Goal: Information Seeking & Learning: Check status

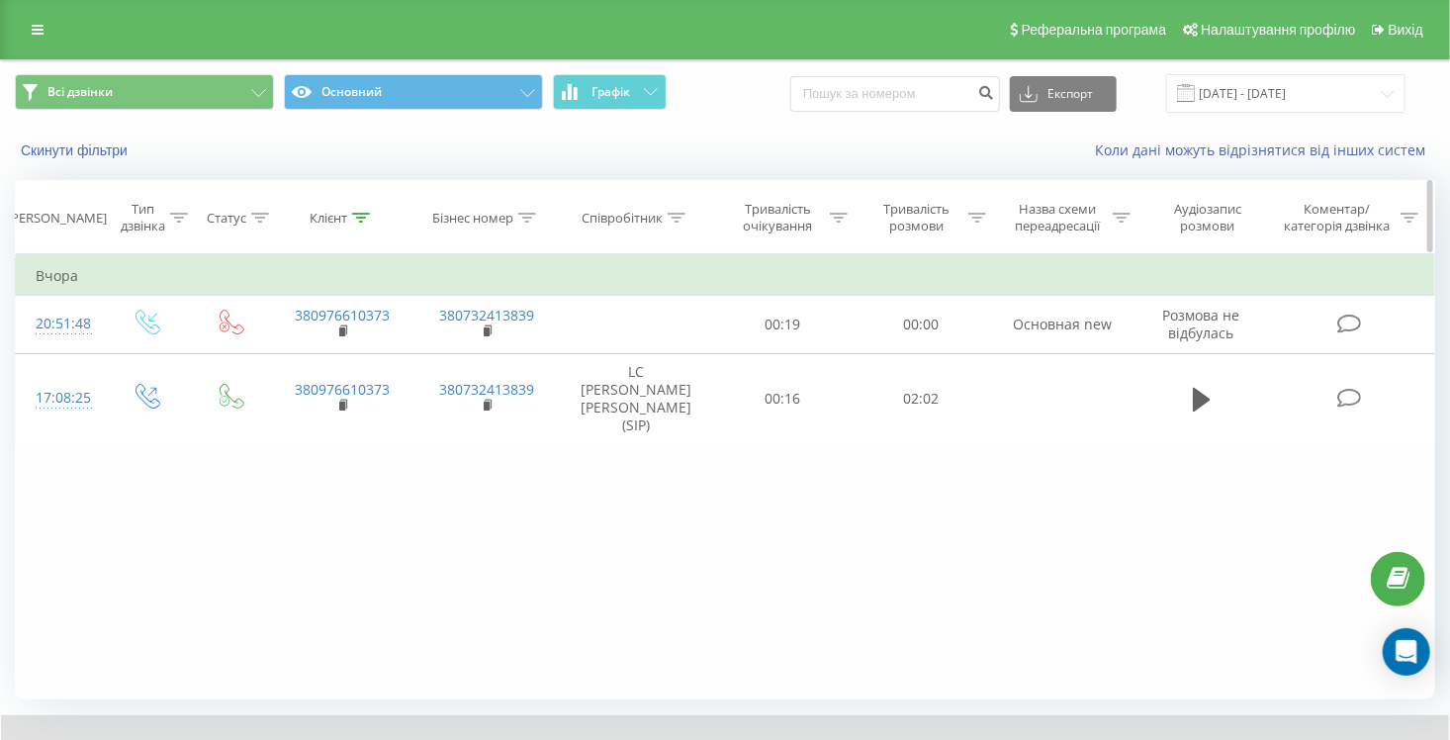
click at [356, 217] on icon at bounding box center [361, 218] width 18 height 10
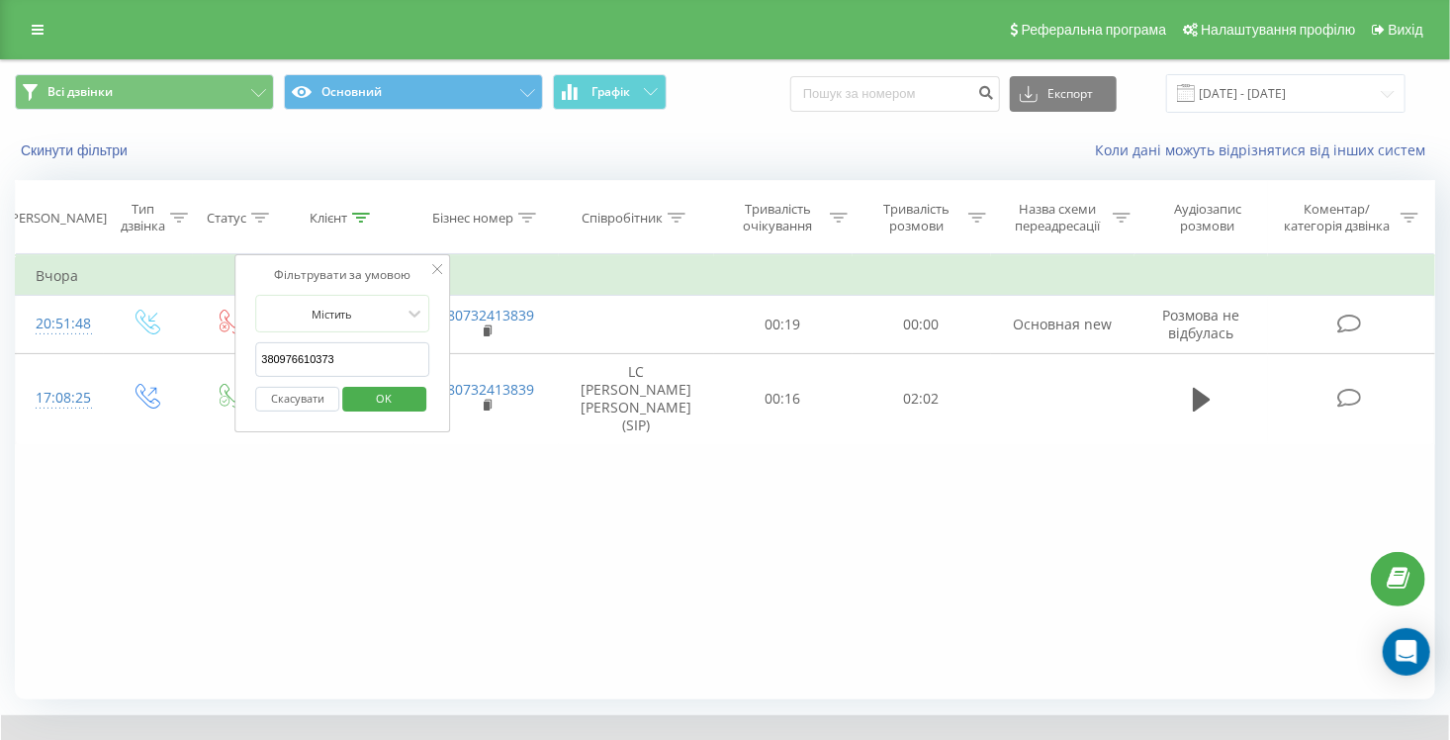
click at [307, 399] on button "Скасувати" at bounding box center [297, 399] width 84 height 25
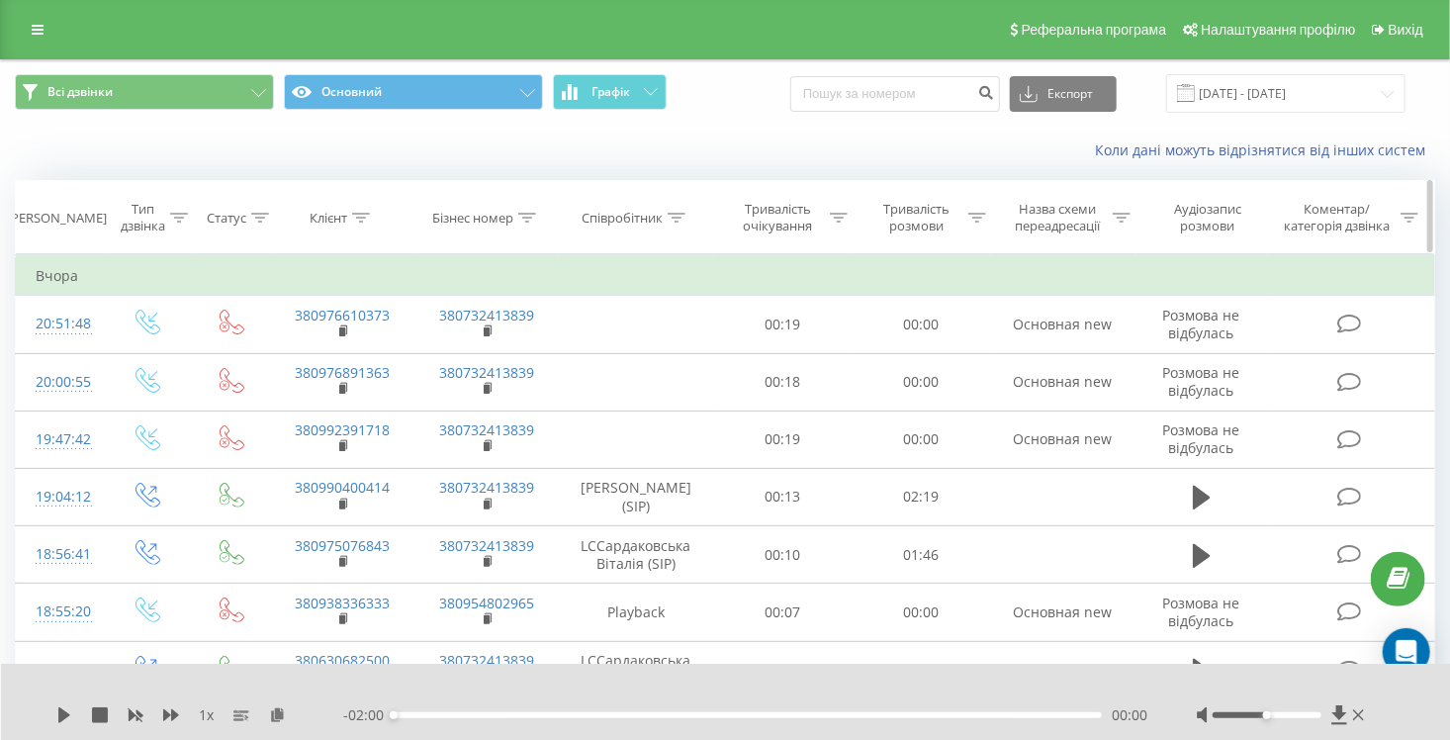
click at [665, 216] on div "Співробітник" at bounding box center [633, 218] width 104 height 17
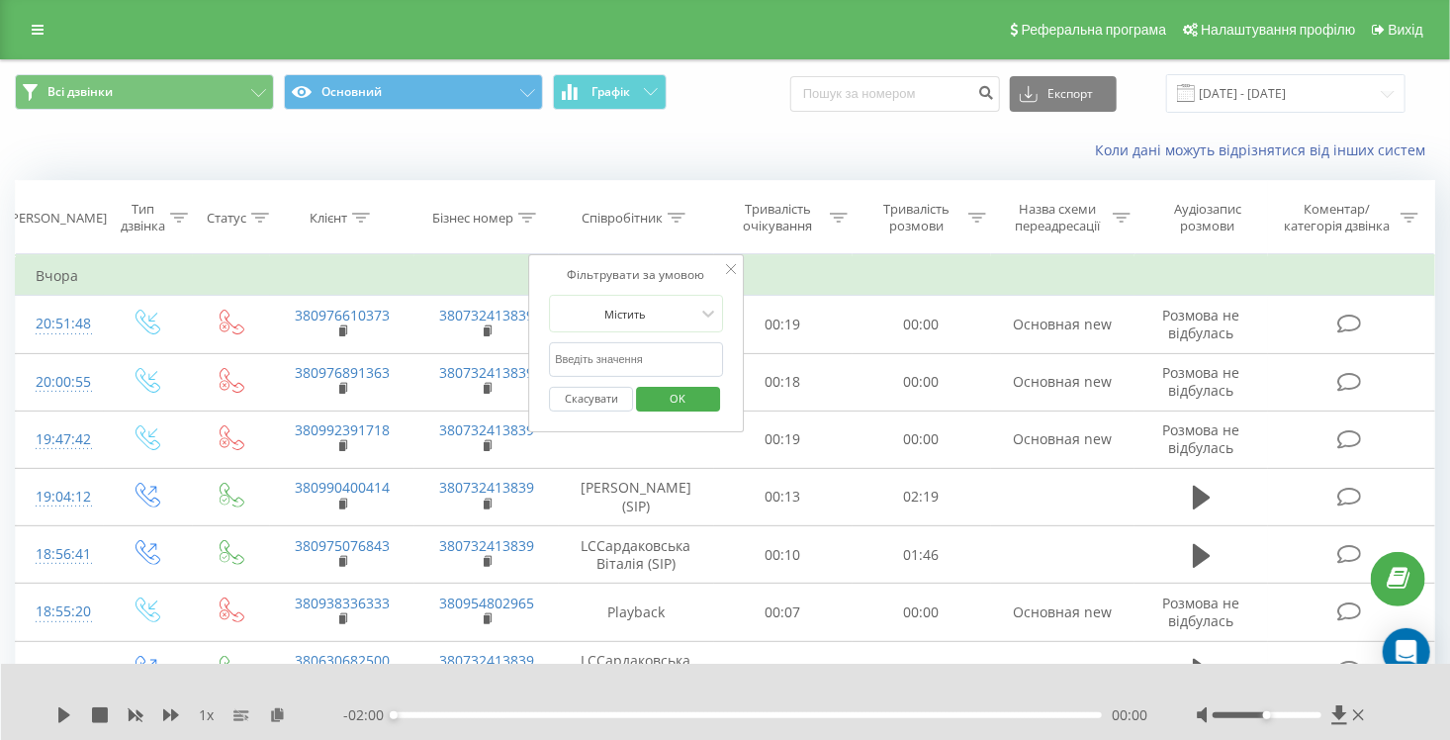
click at [599, 352] on input "text" at bounding box center [636, 359] width 174 height 35
type input "[PERSON_NAME]"
click at [682, 392] on span "OK" at bounding box center [678, 398] width 55 height 31
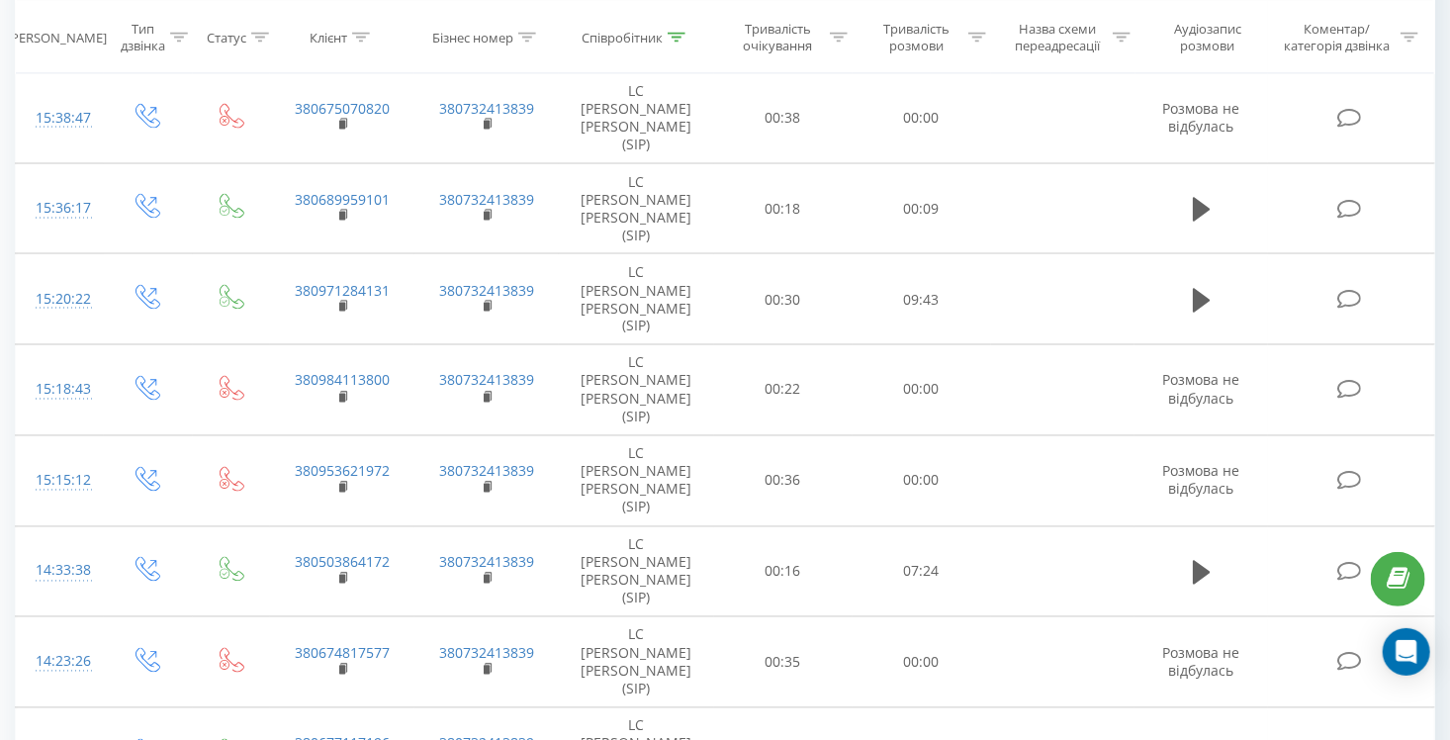
scroll to position [1519, 0]
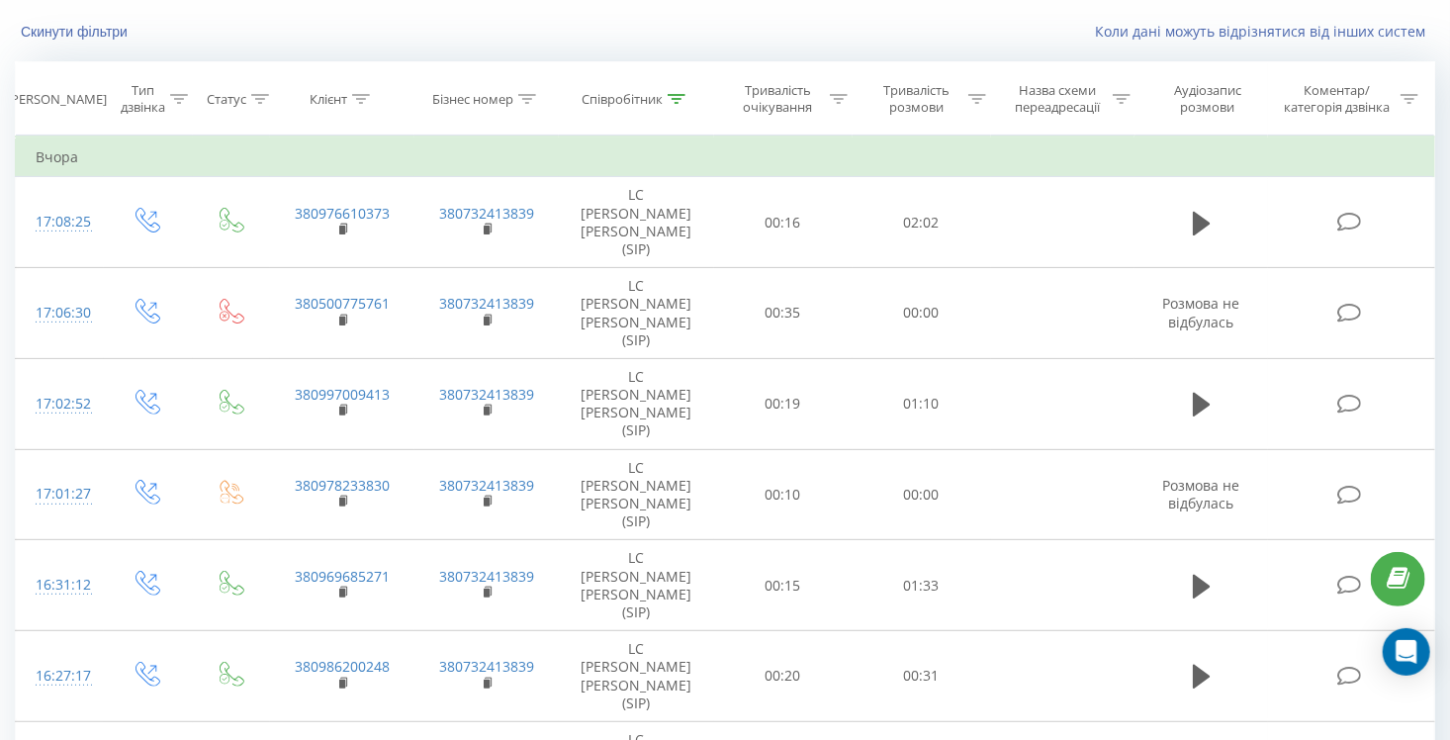
scroll to position [0, 0]
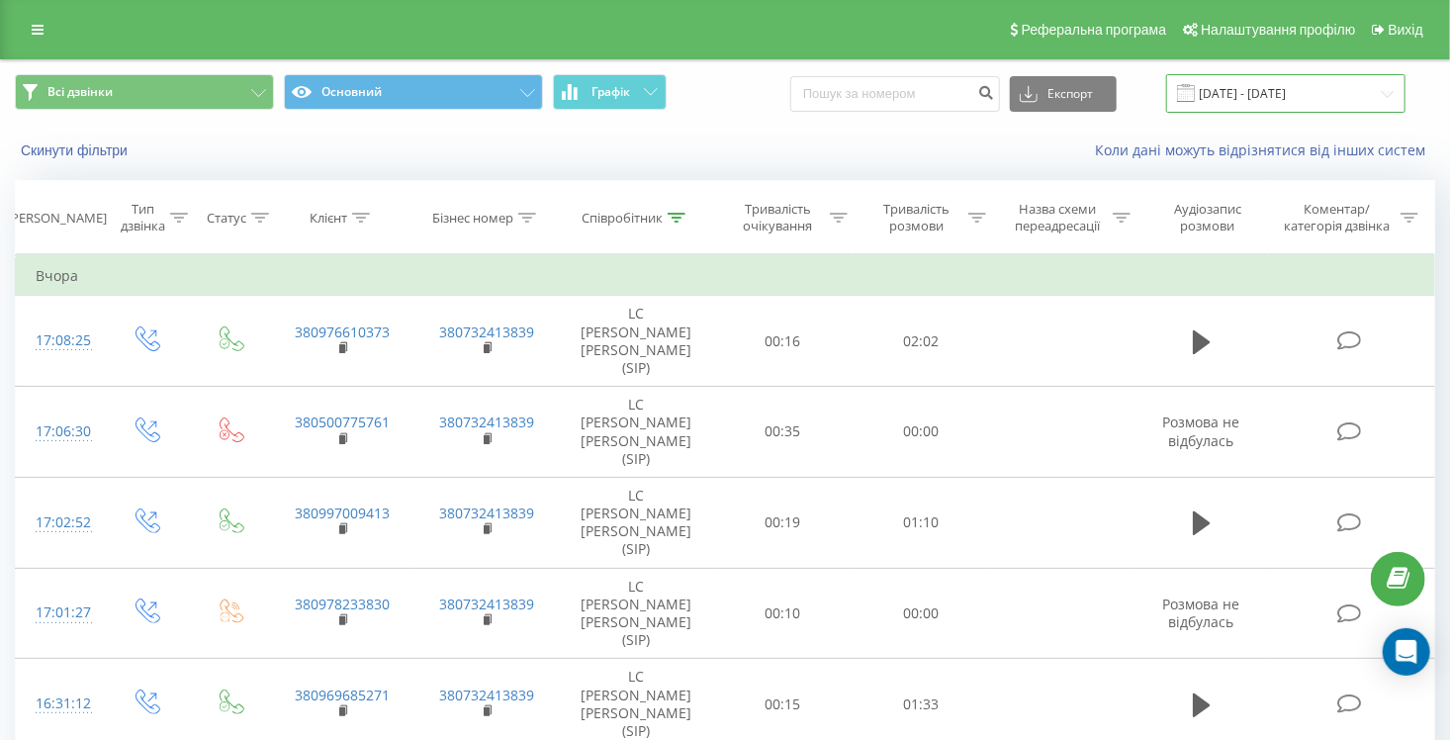
click at [1306, 104] on input "[DATE] - [DATE]" at bounding box center [1285, 93] width 239 height 39
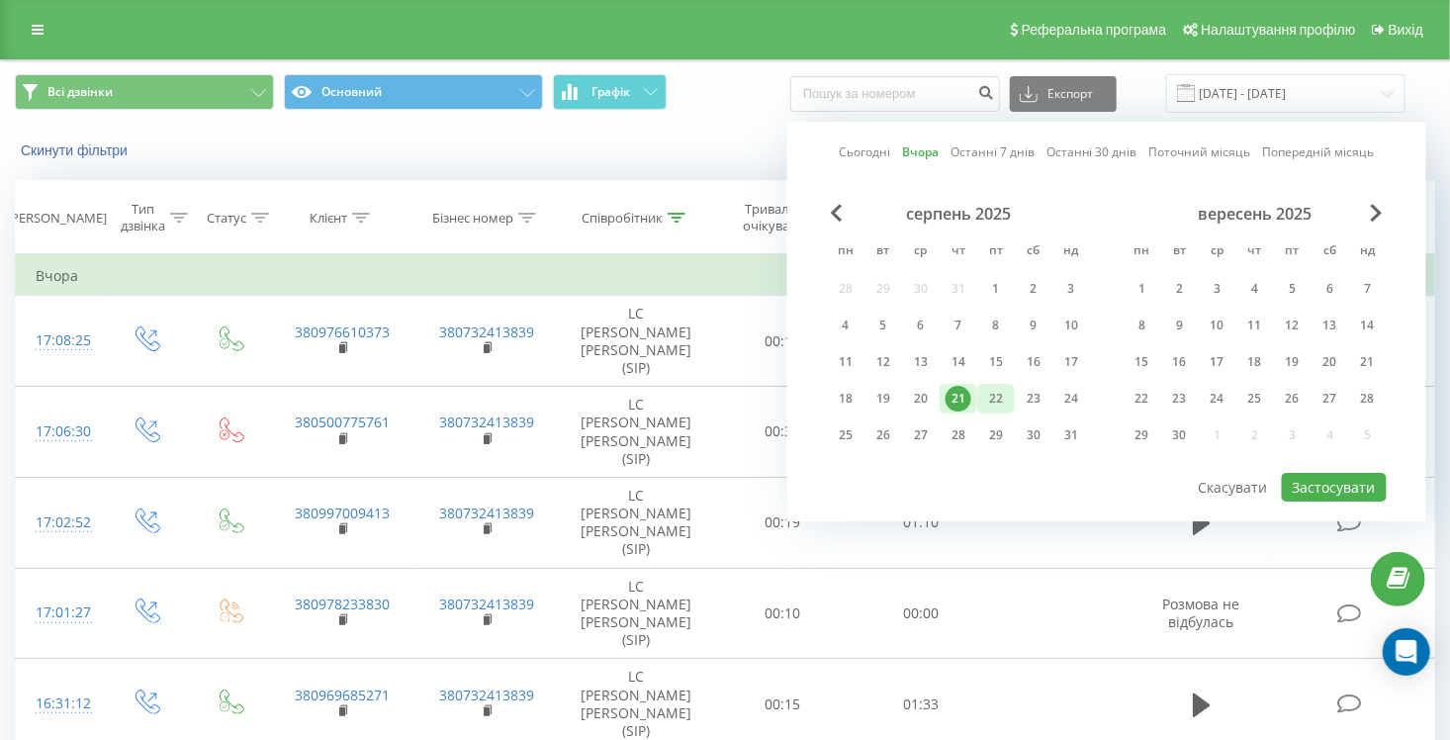
click at [1010, 392] on div "22" at bounding box center [996, 399] width 38 height 30
click at [1316, 483] on button "Застосувати" at bounding box center [1333, 487] width 105 height 29
type input "[DATE] - [DATE]"
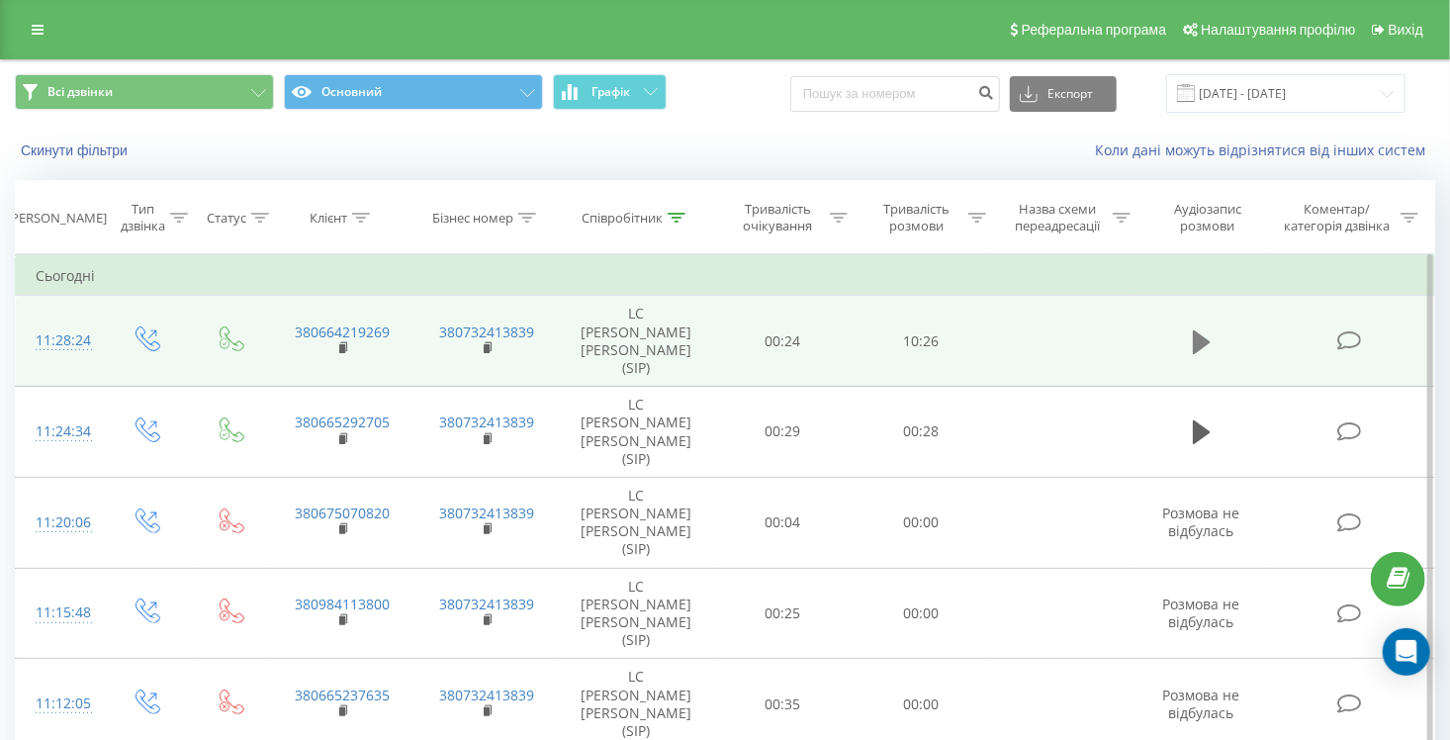
click at [1203, 330] on icon at bounding box center [1201, 342] width 18 height 24
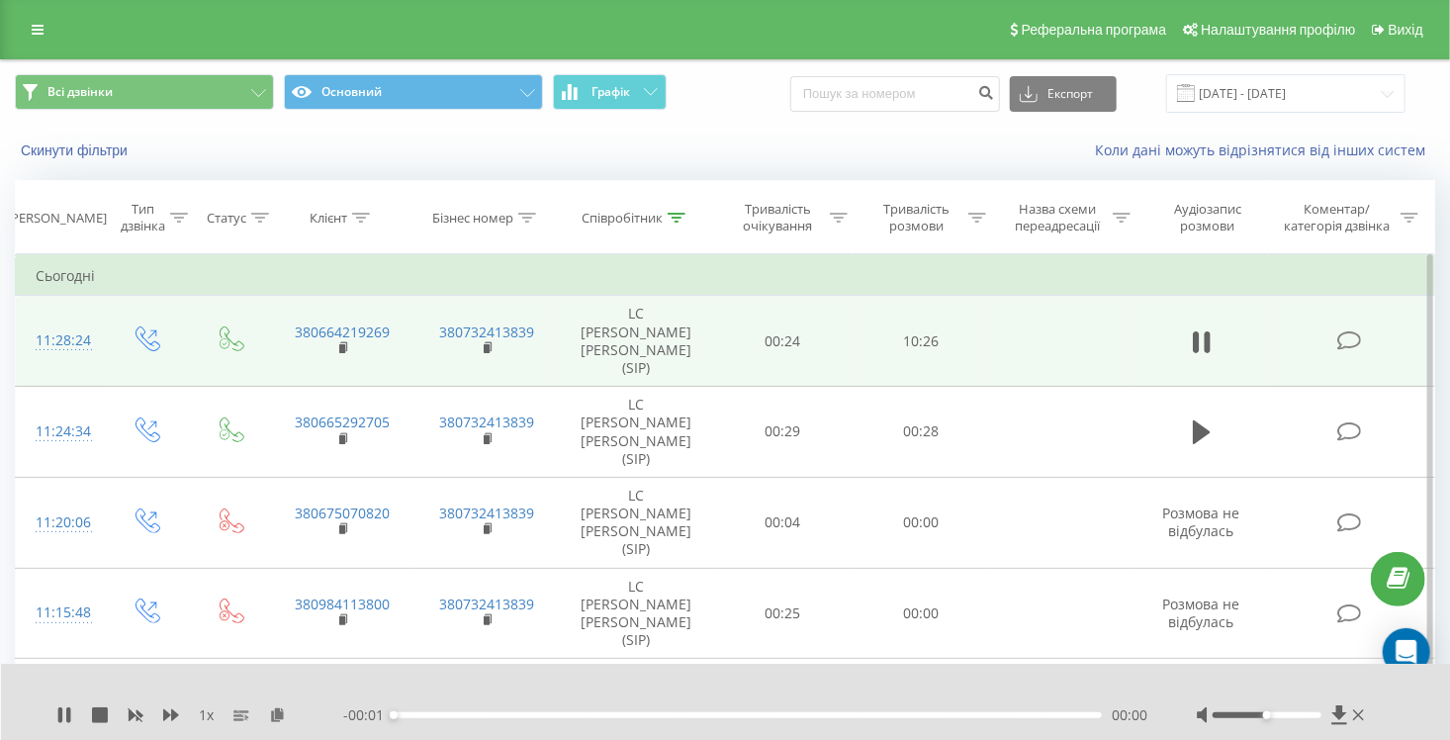
click at [941, 709] on div "- 00:01 00:00 00:00" at bounding box center [745, 715] width 804 height 20
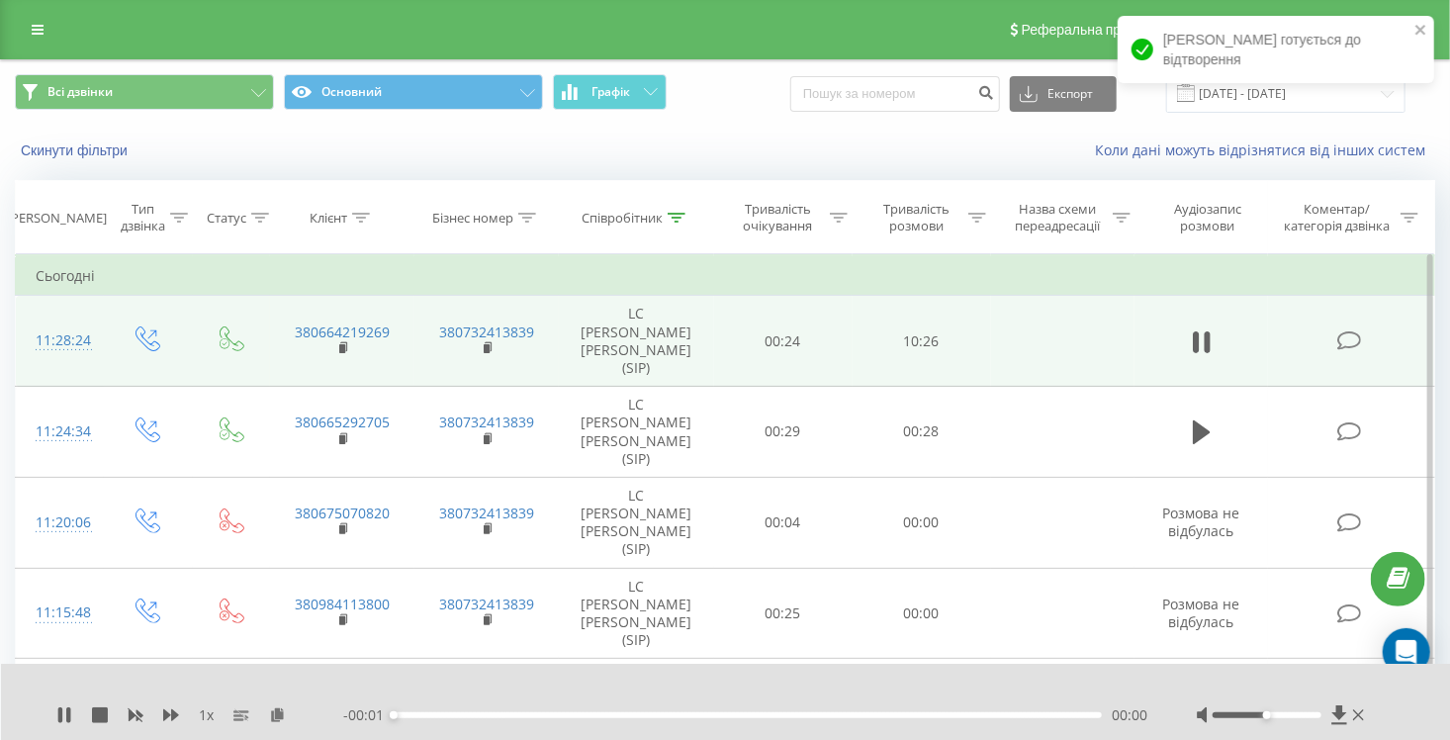
click at [966, 715] on div "00:00" at bounding box center [748, 715] width 708 height 6
drag, startPoint x: 1264, startPoint y: 714, endPoint x: 1328, endPoint y: 711, distance: 64.3
click at [1328, 711] on div at bounding box center [1282, 715] width 172 height 20
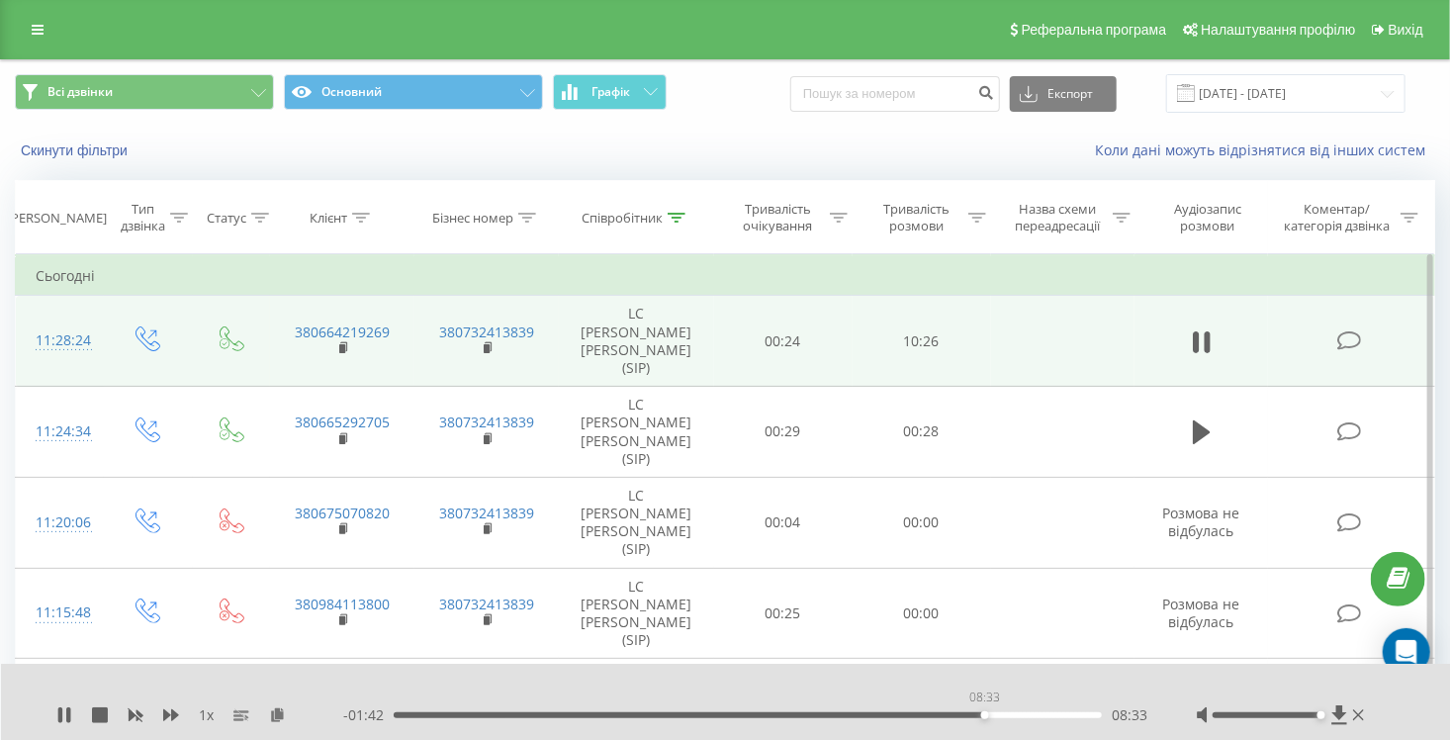
click at [984, 712] on div "08:33" at bounding box center [748, 715] width 708 height 6
click at [1030, 715] on div "08:36" at bounding box center [748, 715] width 708 height 6
click at [62, 717] on icon at bounding box center [64, 715] width 16 height 16
